Goal: Find contact information: Find contact information

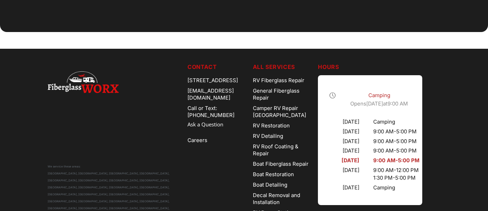
scroll to position [3927, 0]
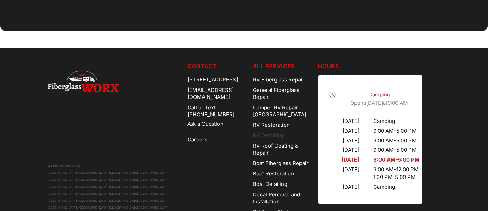
click at [274, 130] on link "RV Detailing" at bounding box center [283, 135] width 60 height 10
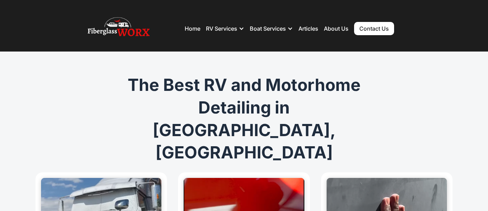
click at [369, 31] on link "Contact Us" at bounding box center [374, 28] width 40 height 13
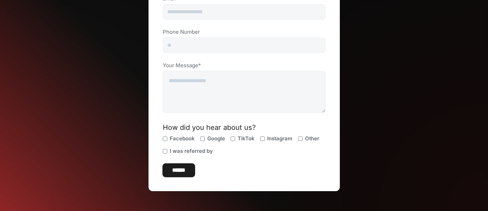
scroll to position [174, 0]
